Goal: Check status

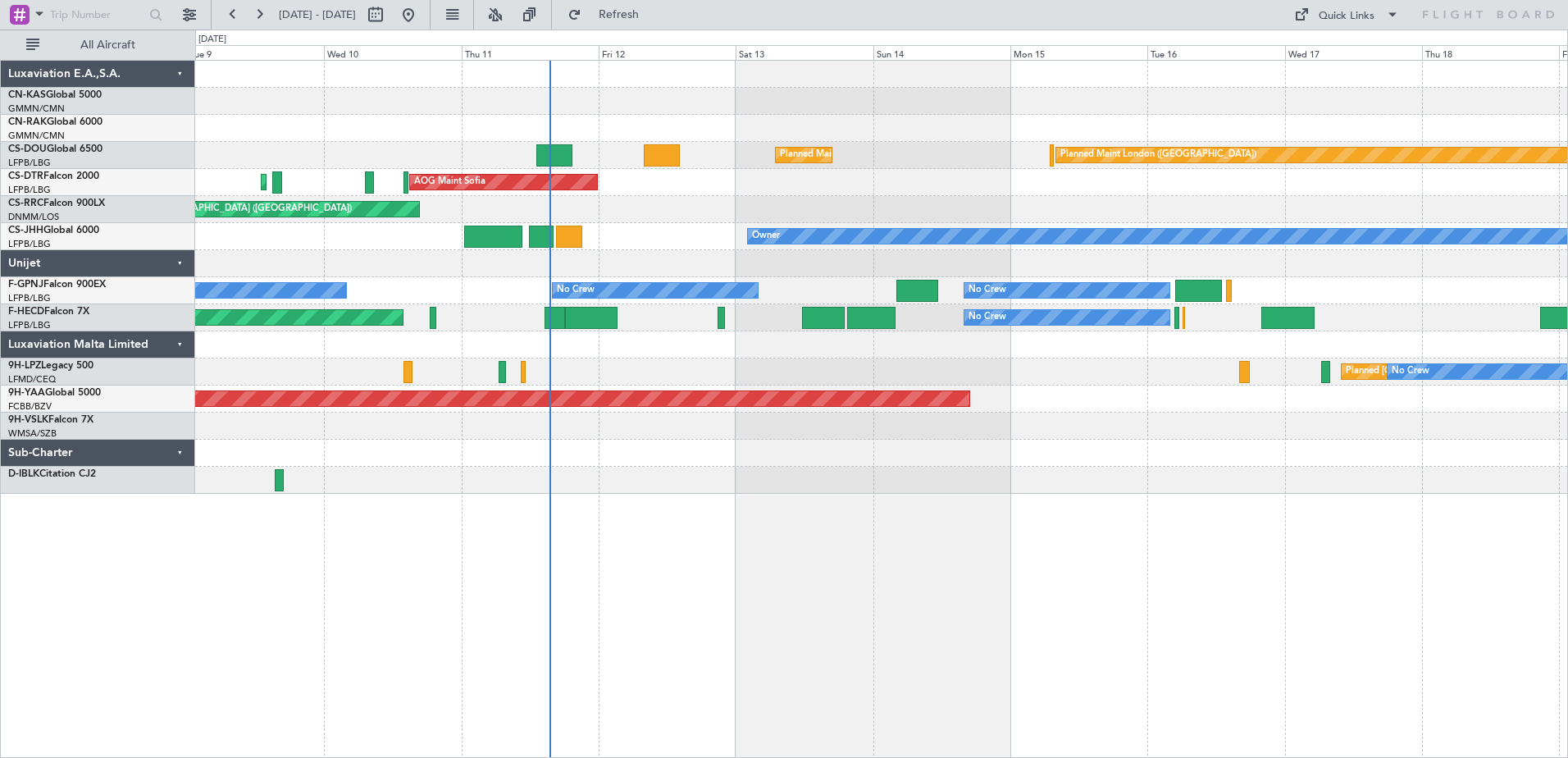
click at [923, 518] on div "Planned Maint [GEOGRAPHIC_DATA] ([GEOGRAPHIC_DATA]) Planned Maint [GEOGRAPHIC_D…" at bounding box center [881, 409] width 1373 height 698
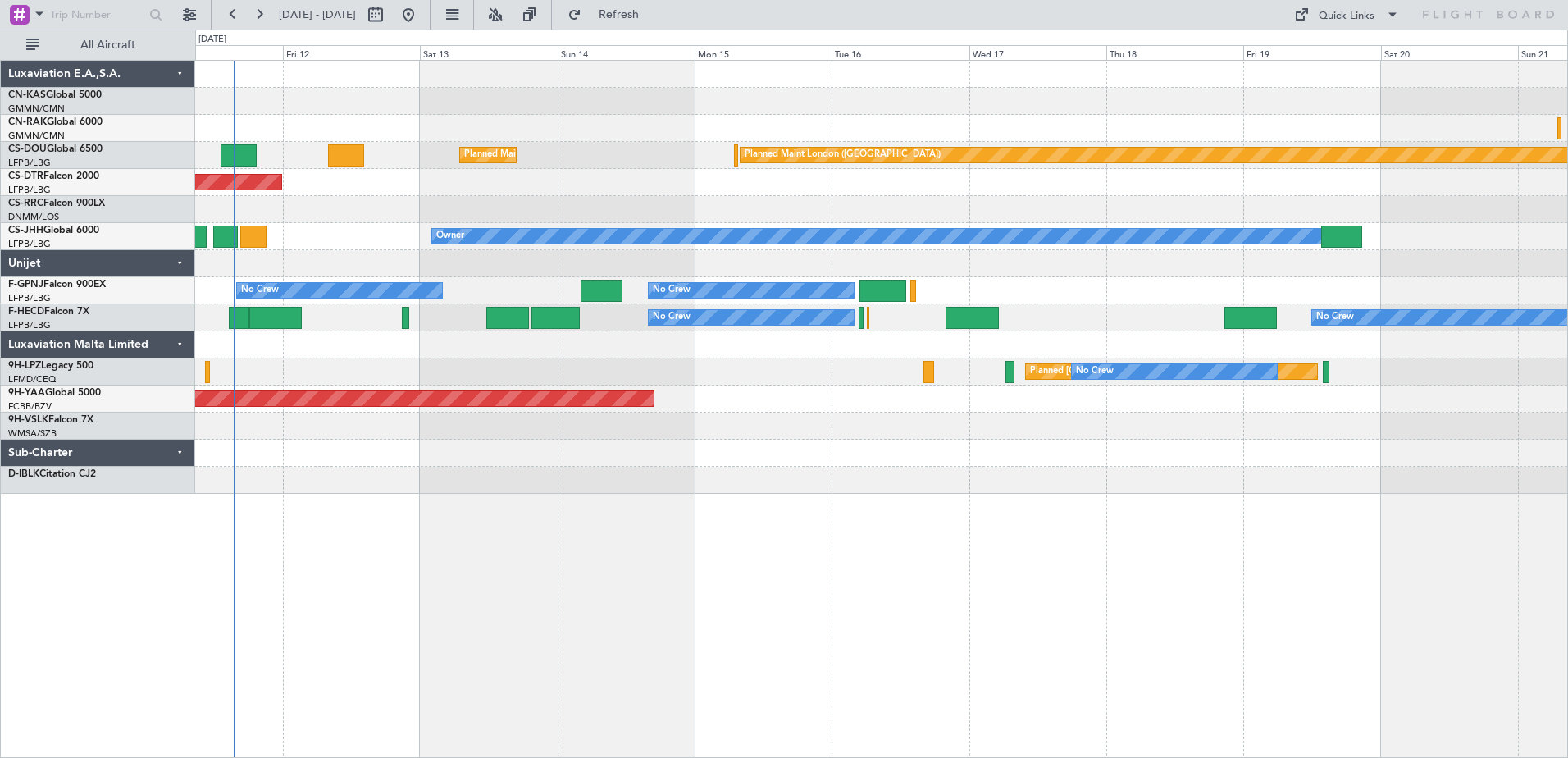
click at [692, 606] on div "Planned Maint [GEOGRAPHIC_DATA] ([GEOGRAPHIC_DATA]) Planned Maint [GEOGRAPHIC_D…" at bounding box center [881, 409] width 1373 height 698
